Goal: Find specific page/section: Find specific page/section

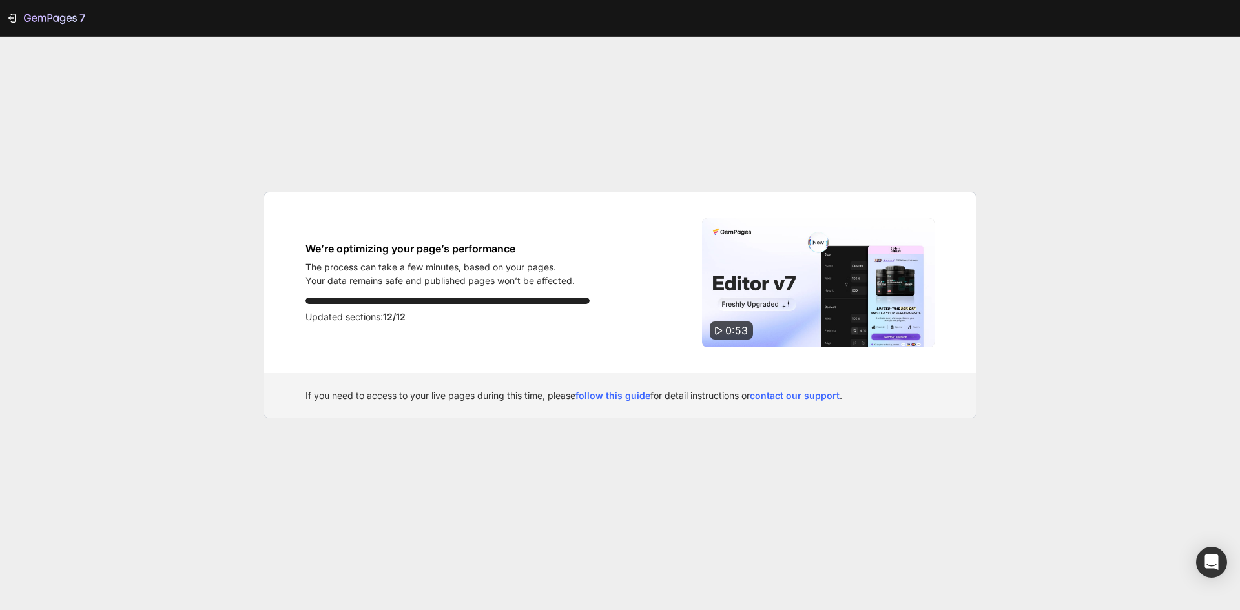
click at [296, 376] on div "If you need to access to your live pages during this time, please follow this g…" at bounding box center [620, 395] width 712 height 45
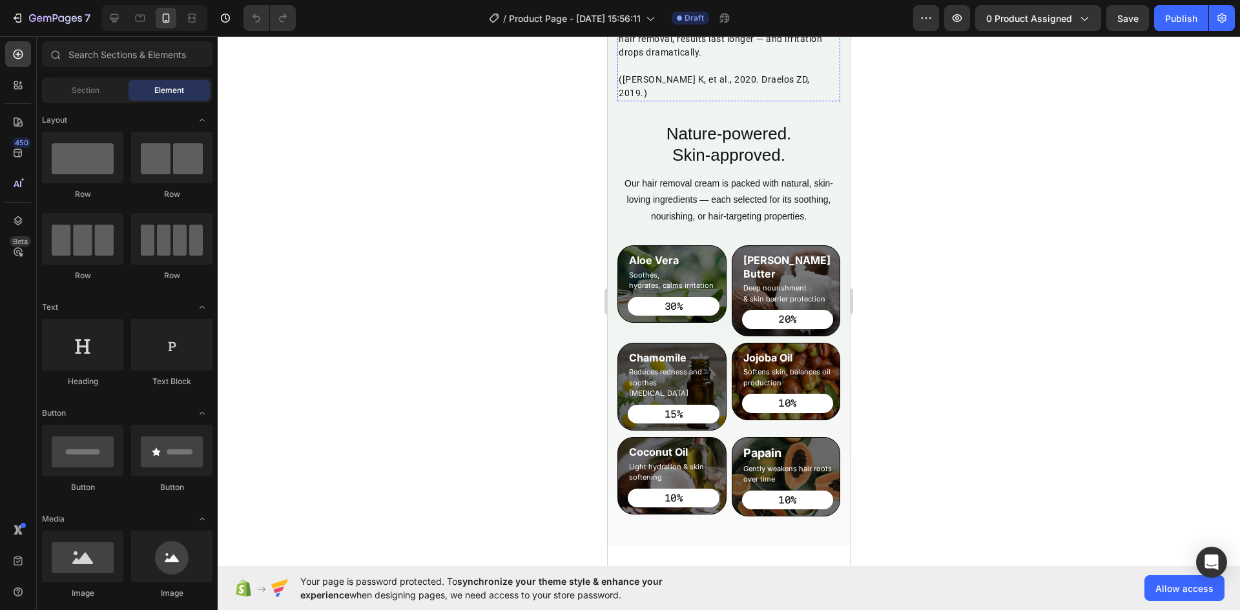
scroll to position [3035, 0]
